Goal: Information Seeking & Learning: Learn about a topic

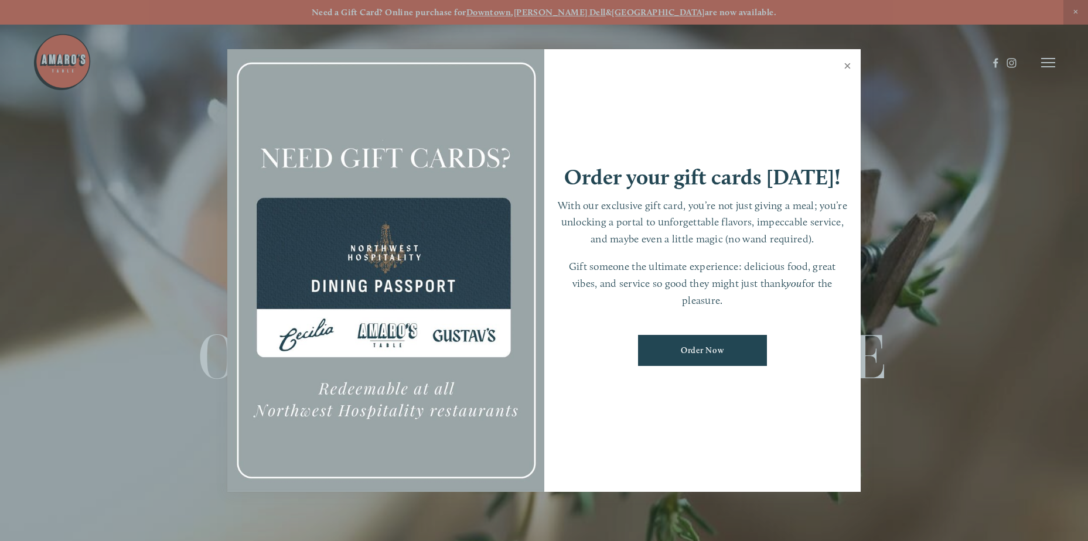
click at [846, 62] on link "Close" at bounding box center [847, 67] width 23 height 33
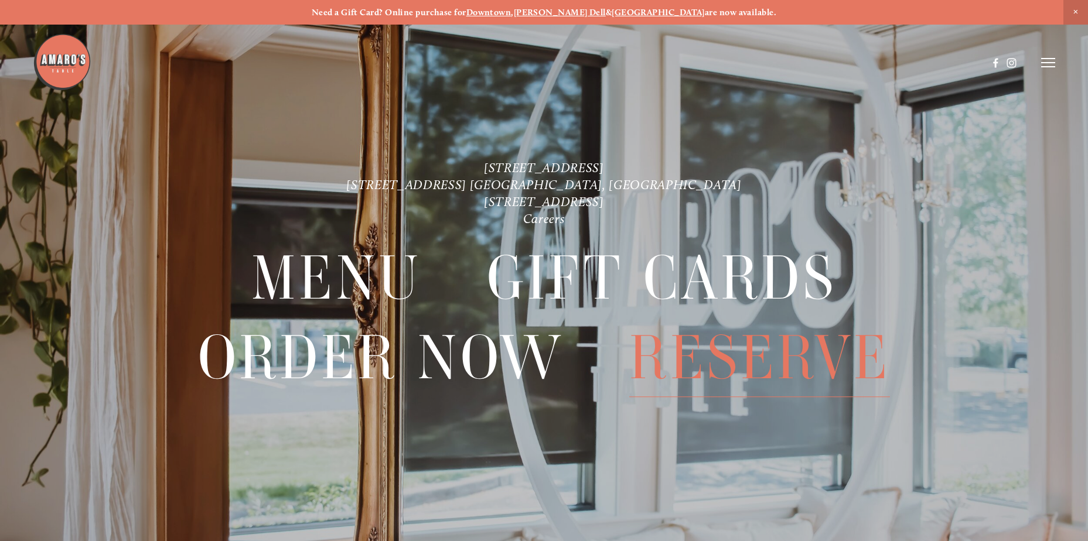
click at [712, 363] on span "Reserve" at bounding box center [759, 358] width 261 height 78
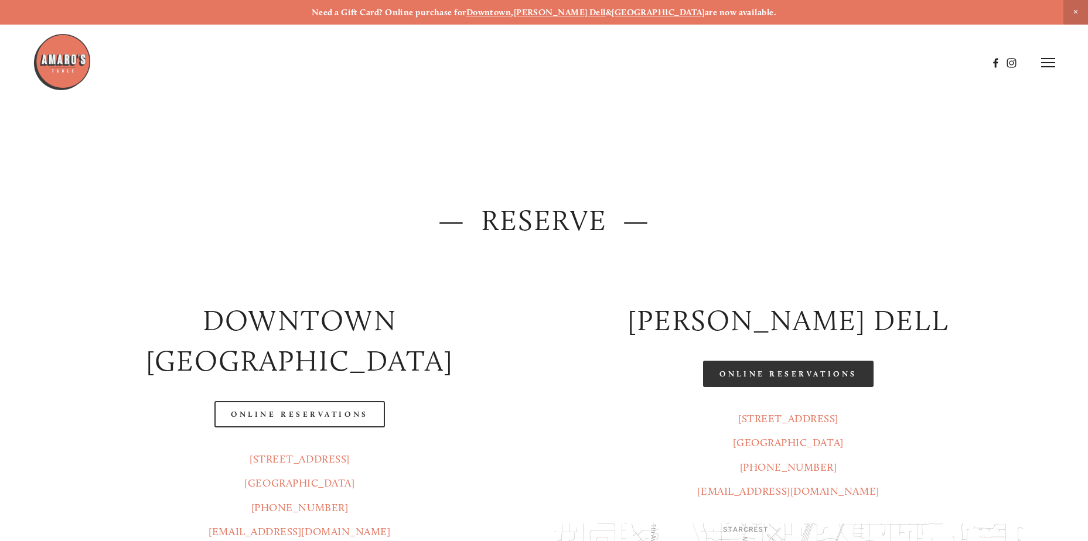
click at [812, 374] on link "Online Reservations" at bounding box center [788, 374] width 170 height 26
click at [51, 64] on img at bounding box center [62, 62] width 59 height 59
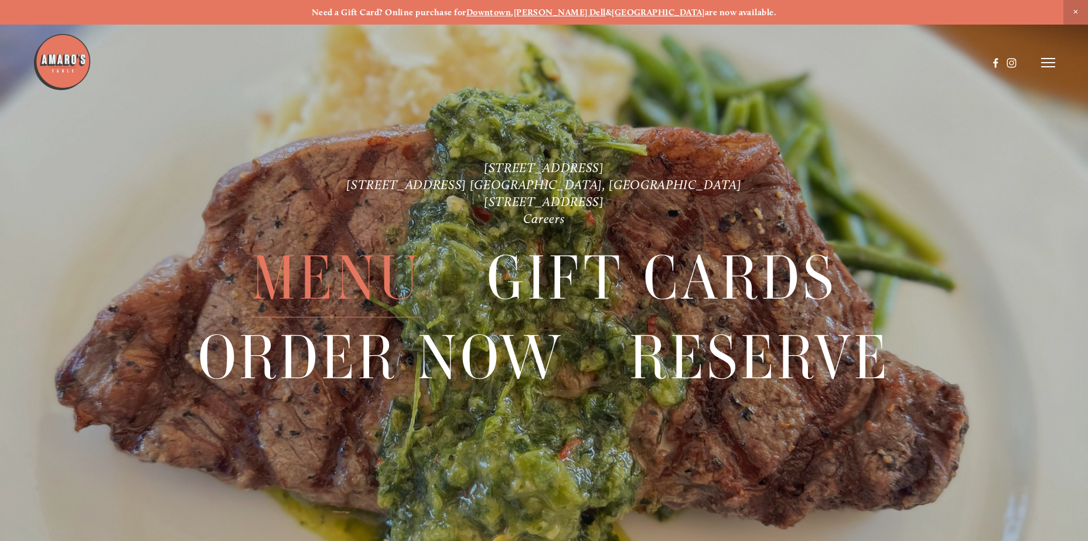
click at [371, 284] on span "Menu" at bounding box center [336, 278] width 170 height 78
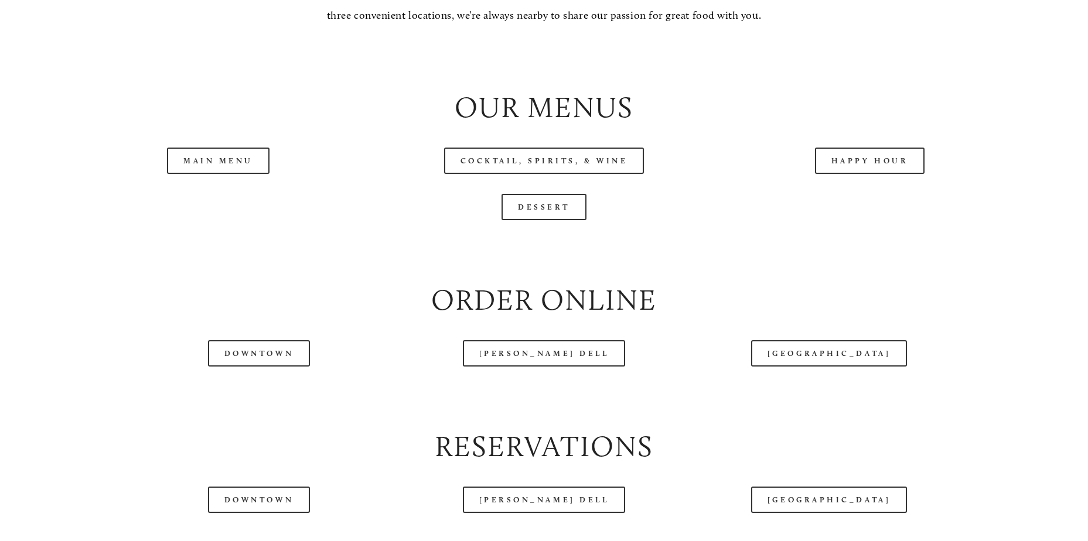
scroll to position [1289, 0]
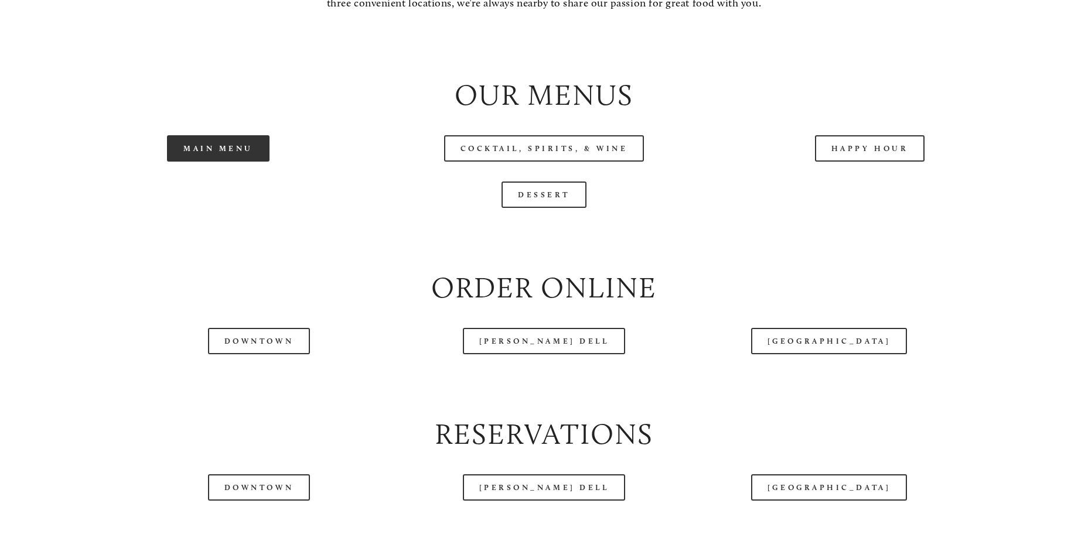
click at [218, 162] on link "Main Menu" at bounding box center [218, 148] width 103 height 26
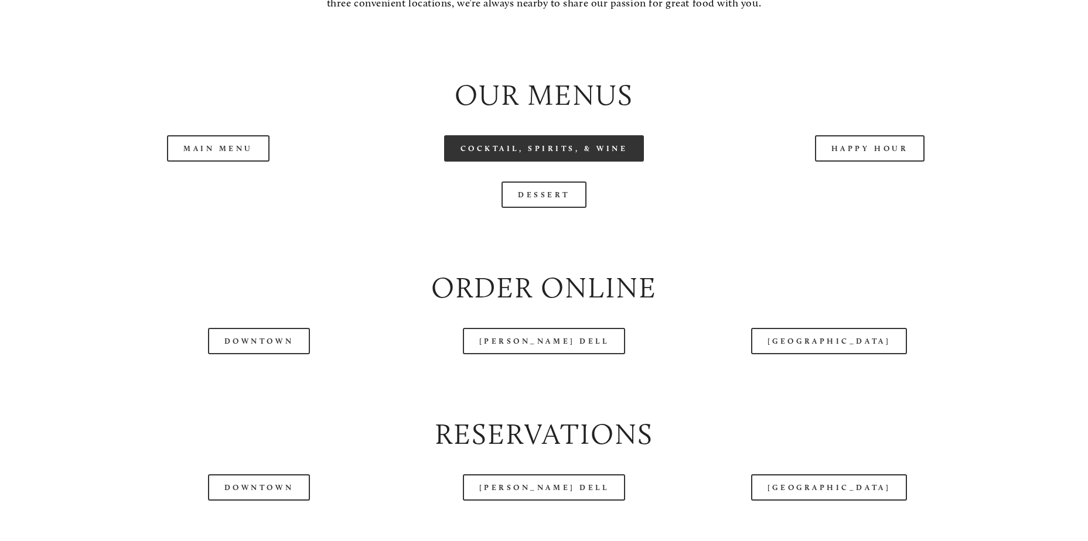
click at [602, 162] on link "Cocktail, Spirits, & Wine" at bounding box center [544, 148] width 200 height 26
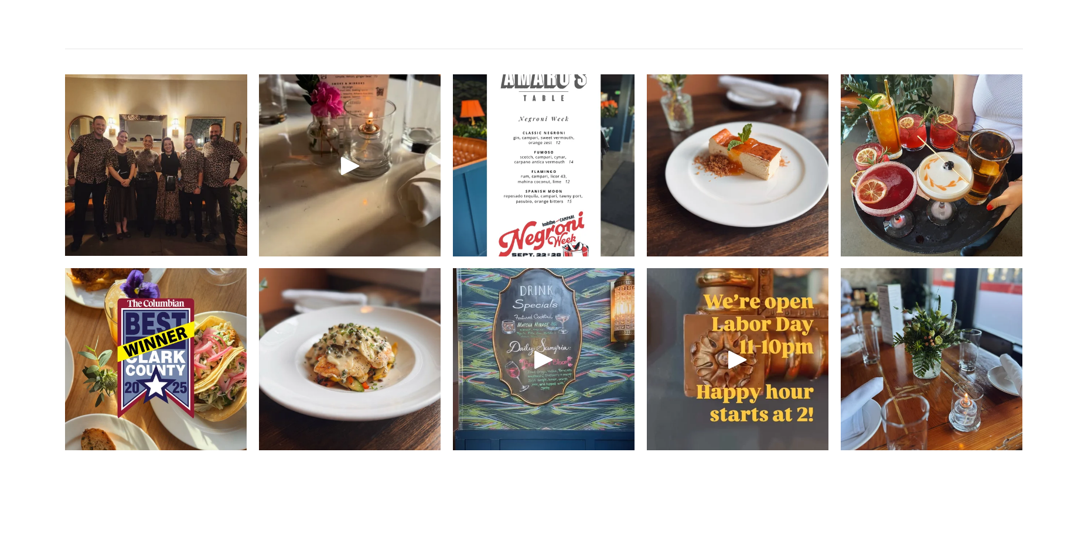
scroll to position [1816, 0]
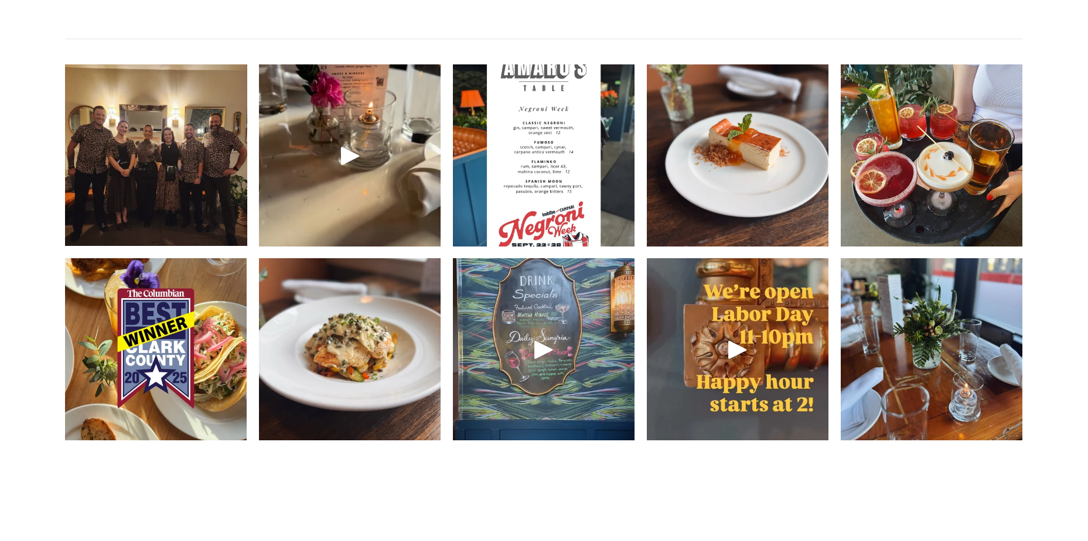
click at [208, 217] on img at bounding box center [156, 155] width 242 height 182
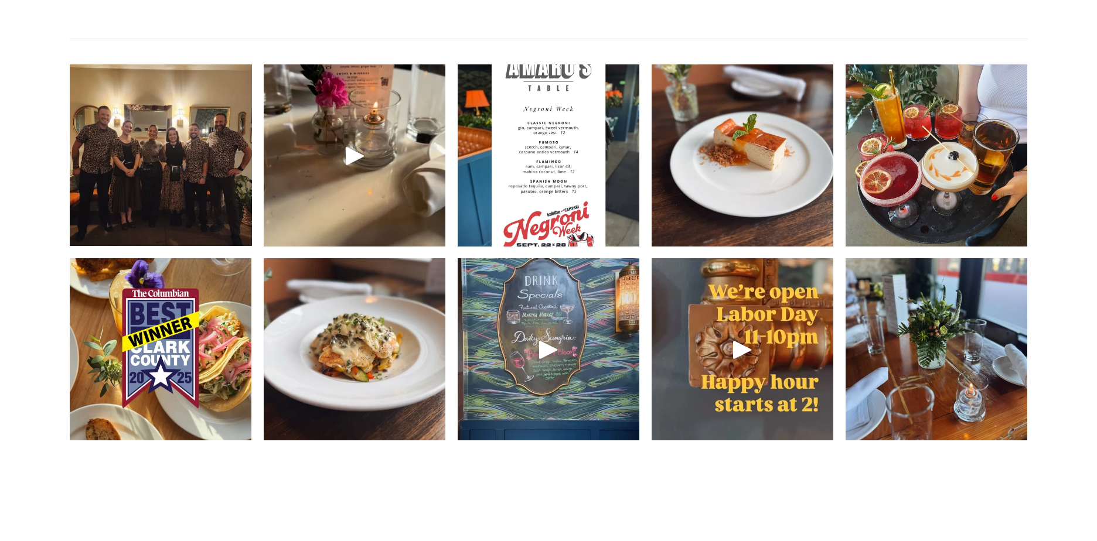
scroll to position [1786, 0]
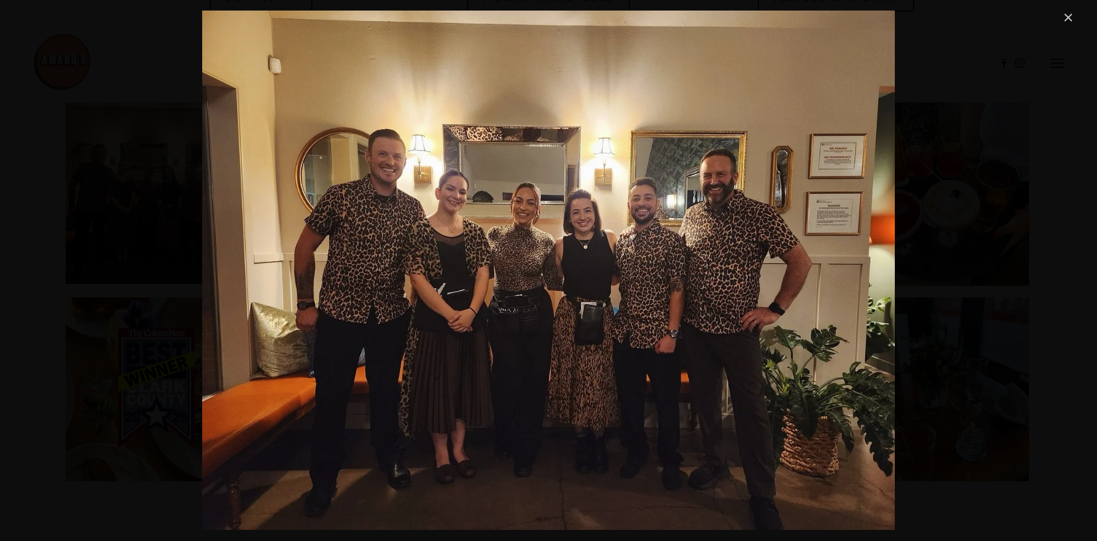
click at [1075, 18] on link "Close" at bounding box center [1068, 18] width 14 height 14
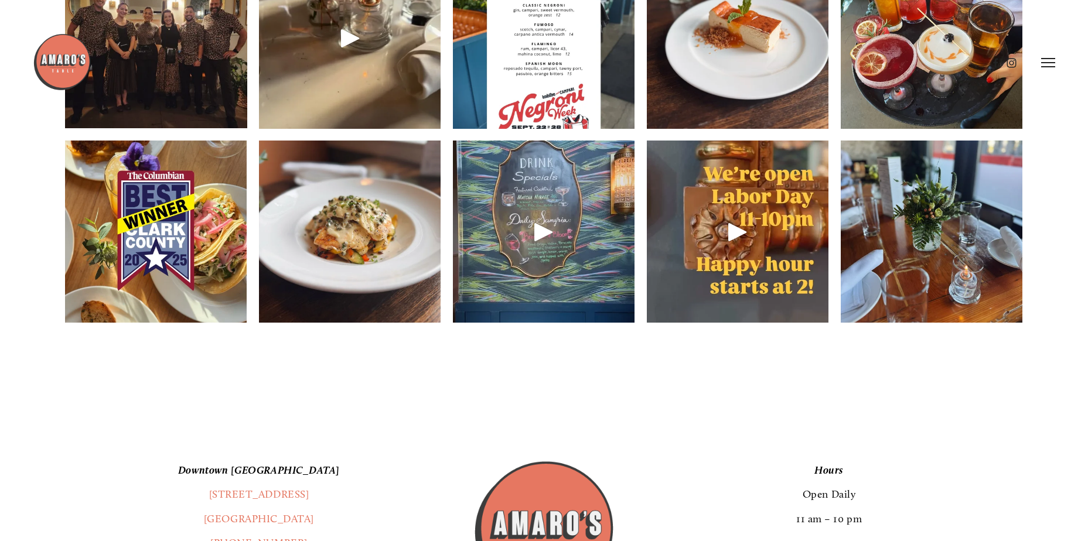
scroll to position [1933, 0]
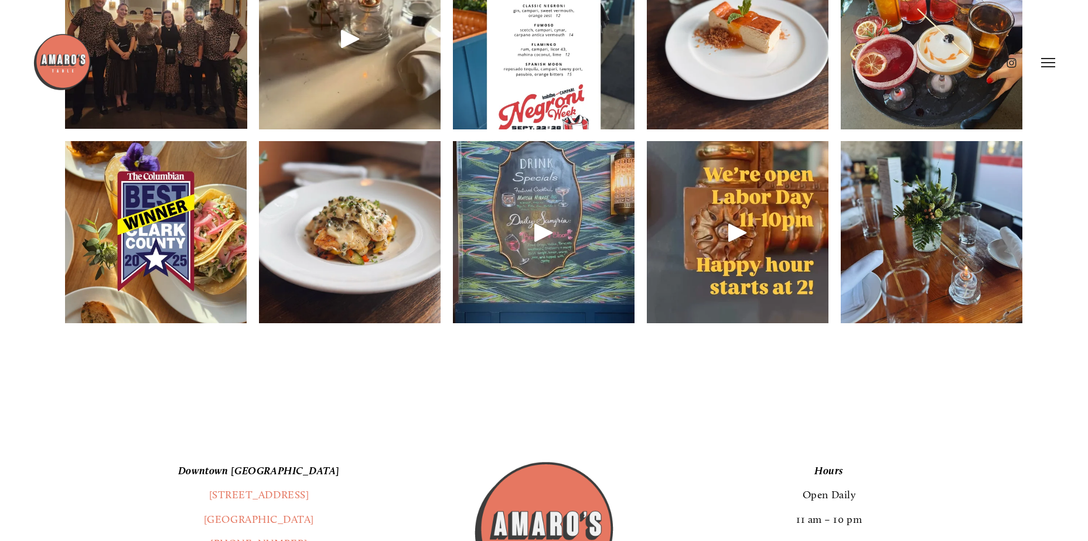
click at [589, 265] on div at bounding box center [544, 232] width 182 height 182
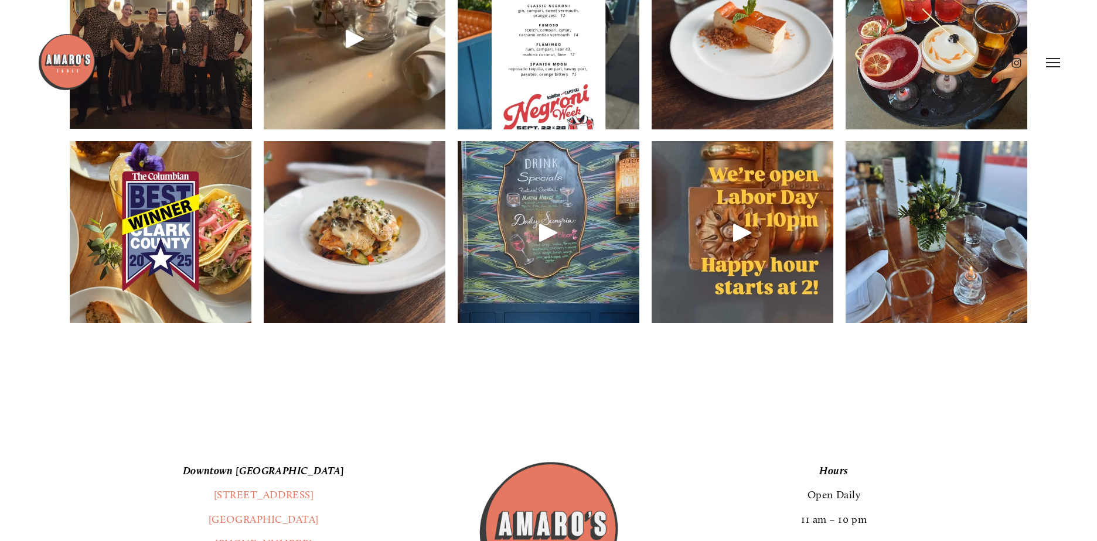
scroll to position [1903, 0]
